Goal: Task Accomplishment & Management: Manage account settings

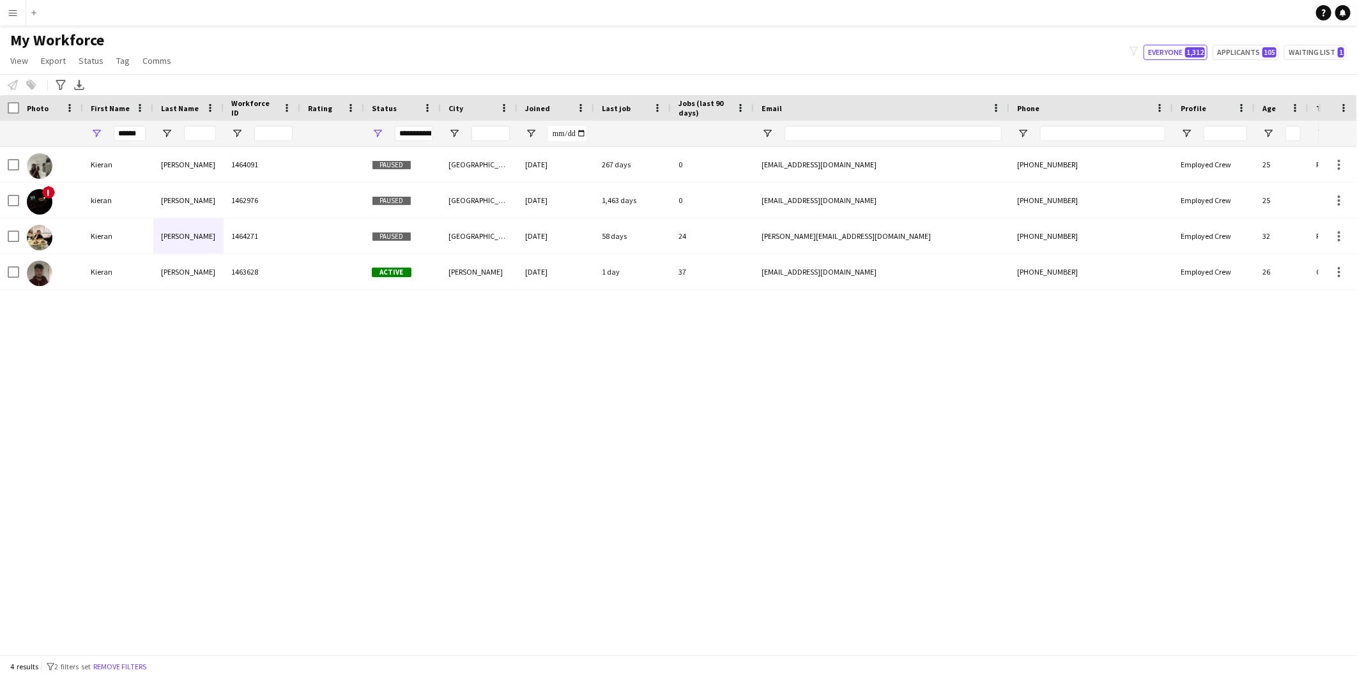
click at [4, 8] on button "Menu" at bounding box center [13, 13] width 26 height 26
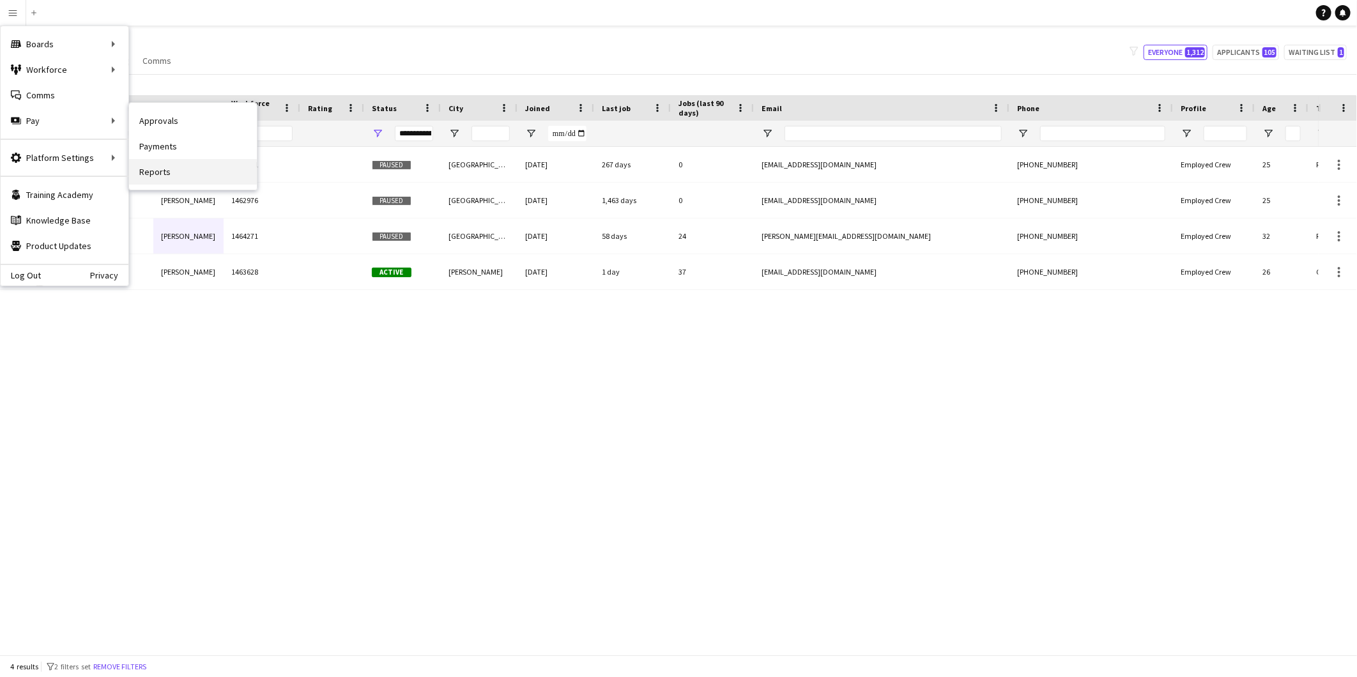
click at [158, 168] on link "Reports" at bounding box center [193, 172] width 128 height 26
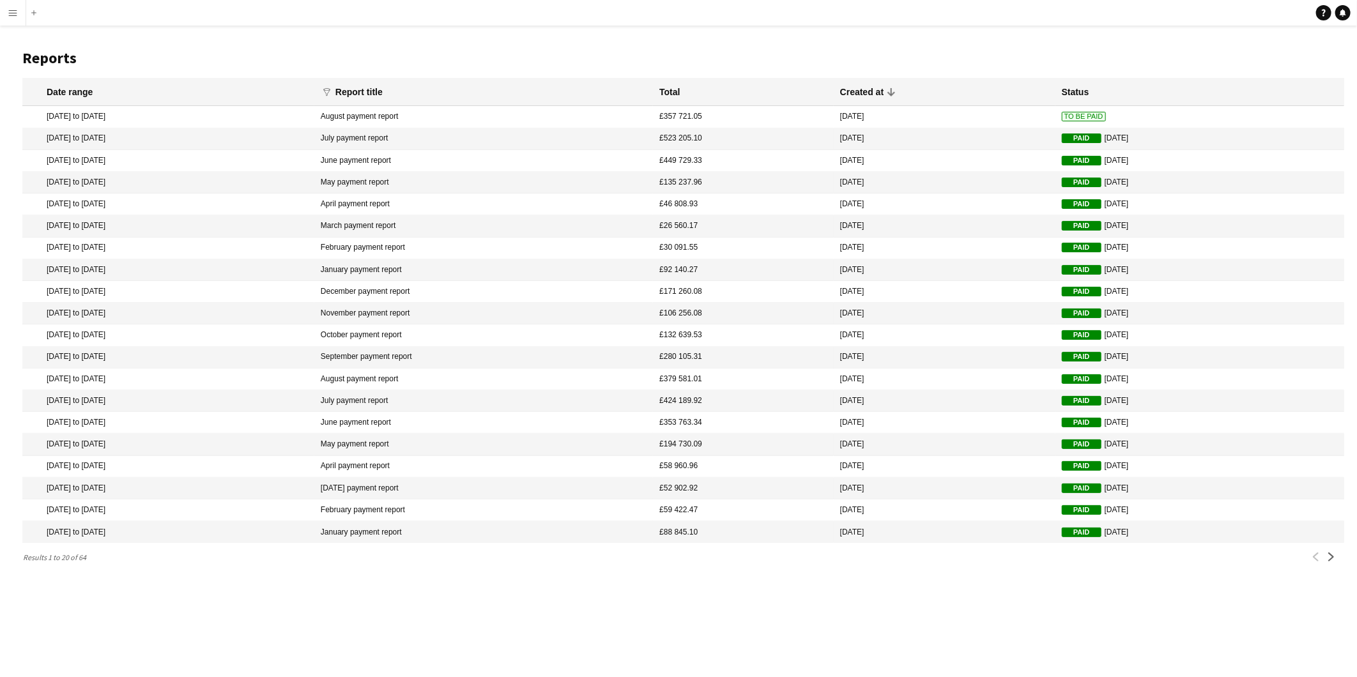
click at [1062, 116] on span "To Be Paid" at bounding box center [1084, 117] width 44 height 10
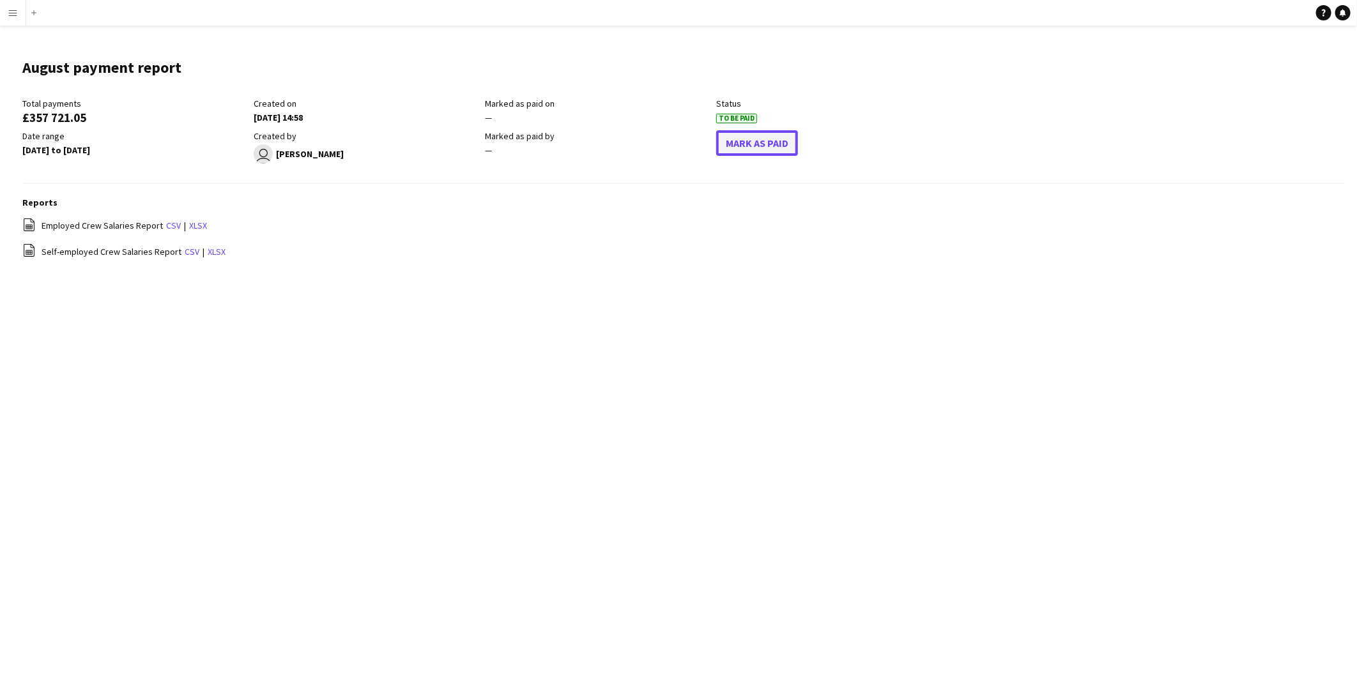
click at [780, 143] on button "Mark As Paid" at bounding box center [757, 143] width 82 height 26
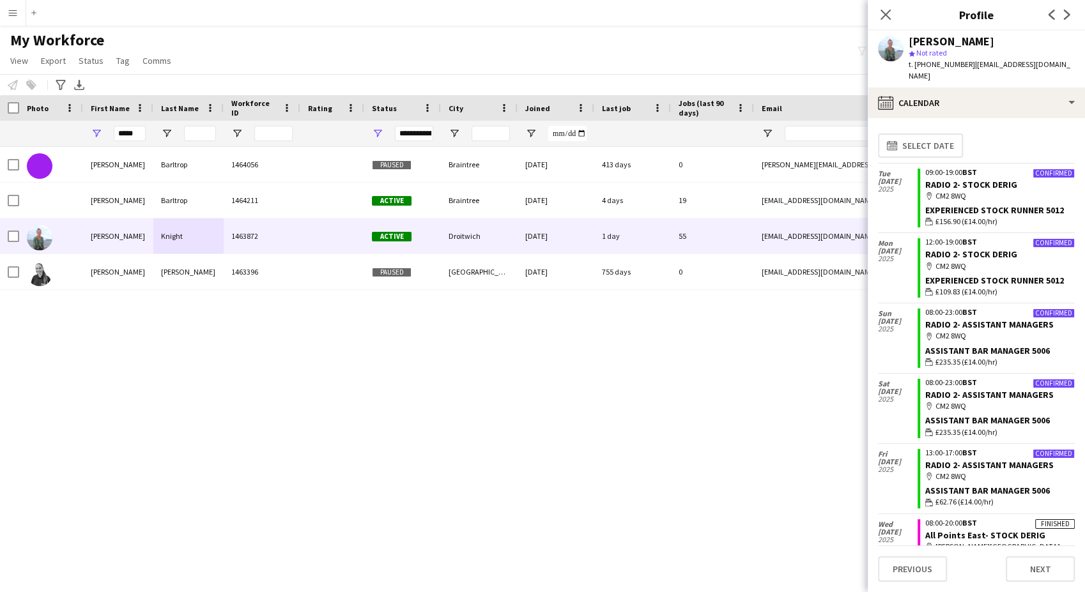
scroll to position [627, 0]
